Goal: Find specific page/section: Find specific page/section

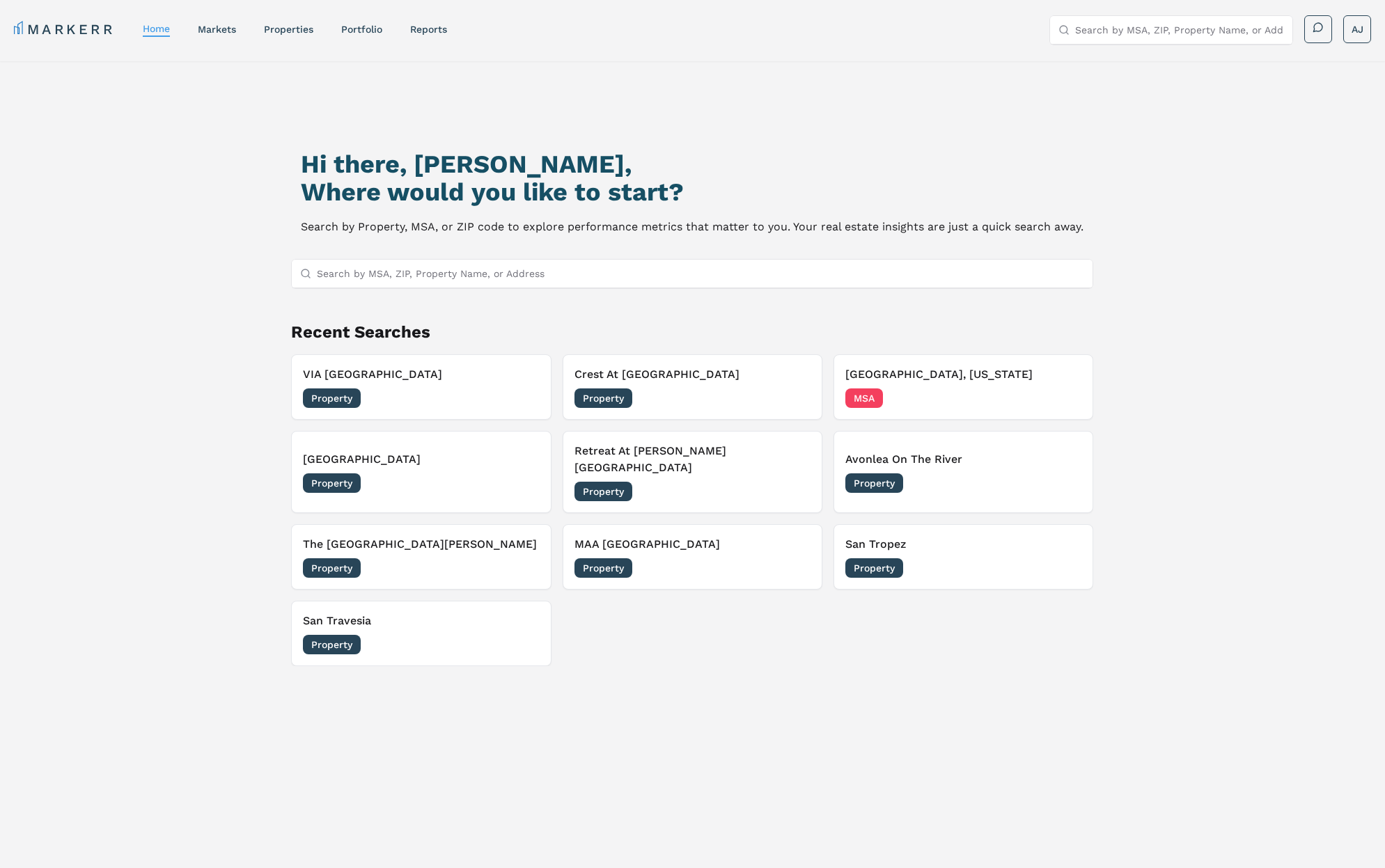
click at [1141, 27] on input "Search by MSA, ZIP, Property Name, or Address" at bounding box center [1179, 30] width 209 height 27
type input "via seaport"
click at [1137, 67] on div "5 [GEOGRAPHIC_DATA]" at bounding box center [1120, 70] width 119 height 14
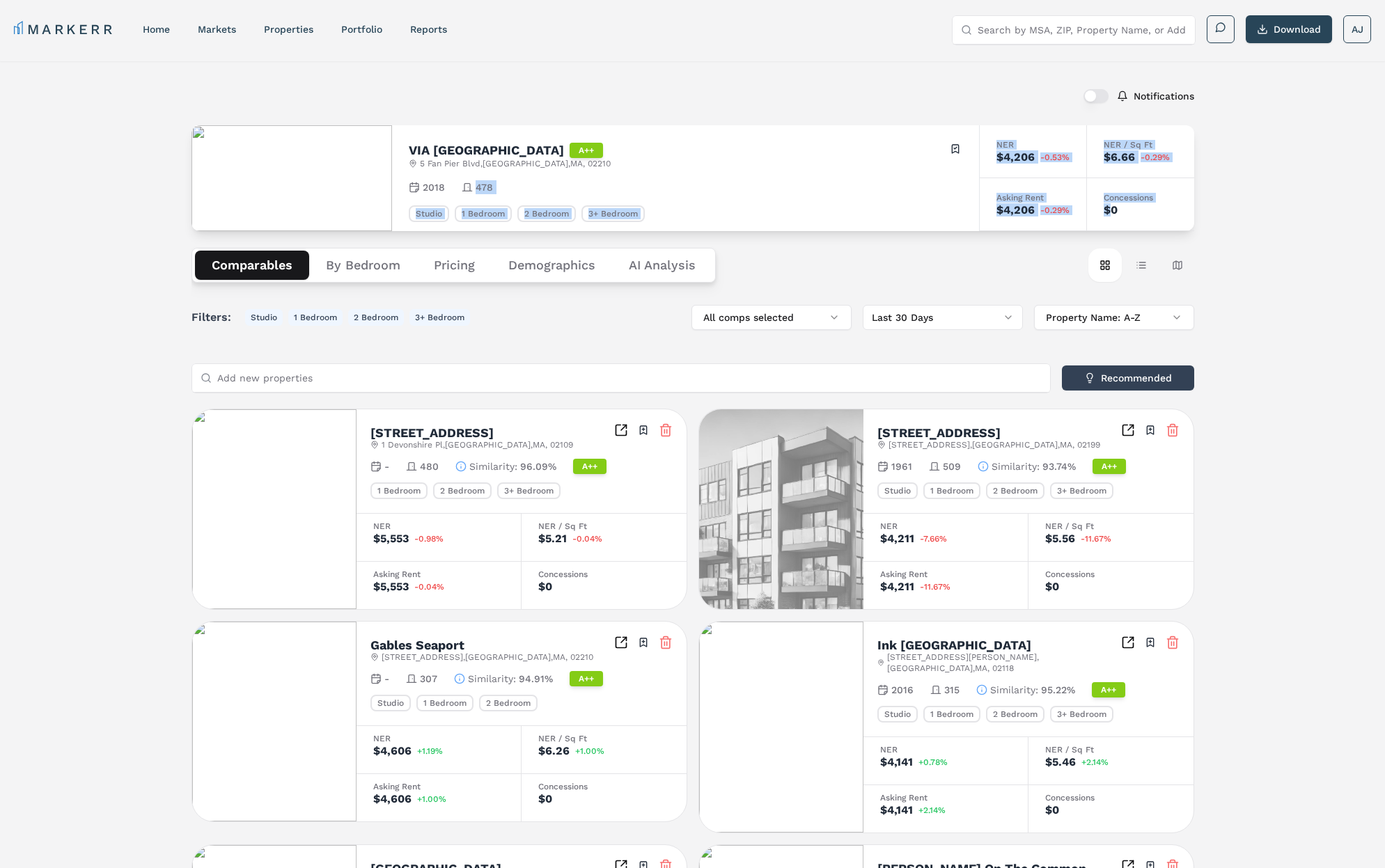
drag, startPoint x: 1112, startPoint y: 211, endPoint x: 661, endPoint y: 176, distance: 452.4
click at [654, 176] on div "VIA Seaport Residences A++ [GEOGRAPHIC_DATA] Toggle portfolio menu 2018 478 Stu…" at bounding box center [693, 178] width 1003 height 106
click at [807, 174] on div "VIA Seaport Residences A++ [GEOGRAPHIC_DATA] Toggle portfolio menu 2018 478 Stu…" at bounding box center [685, 178] width 587 height 106
click at [480, 158] on span "[STREET_ADDRESS]" at bounding box center [515, 163] width 191 height 11
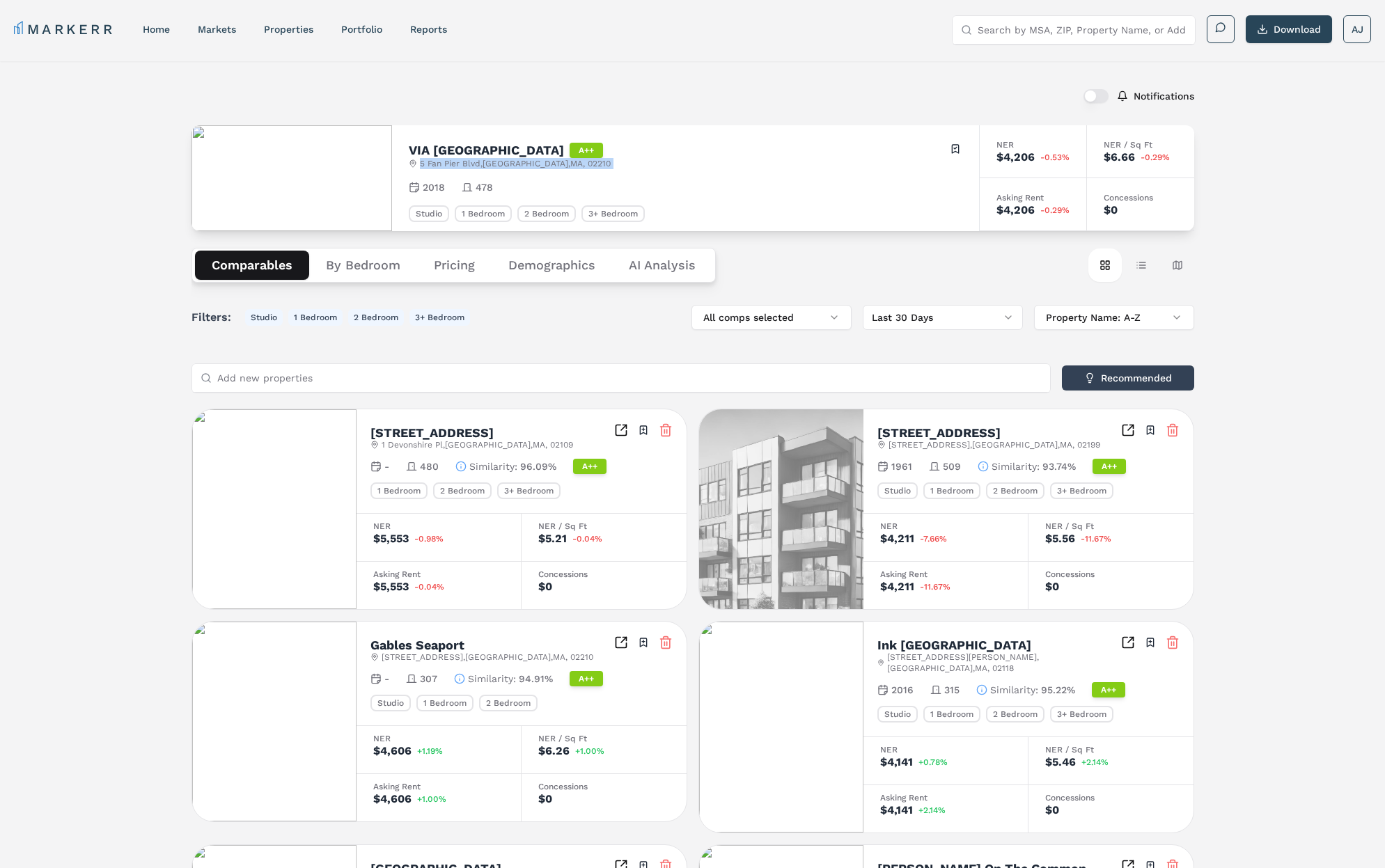
click at [480, 158] on span "[STREET_ADDRESS]" at bounding box center [515, 163] width 191 height 11
